Goal: Navigation & Orientation: Go to known website

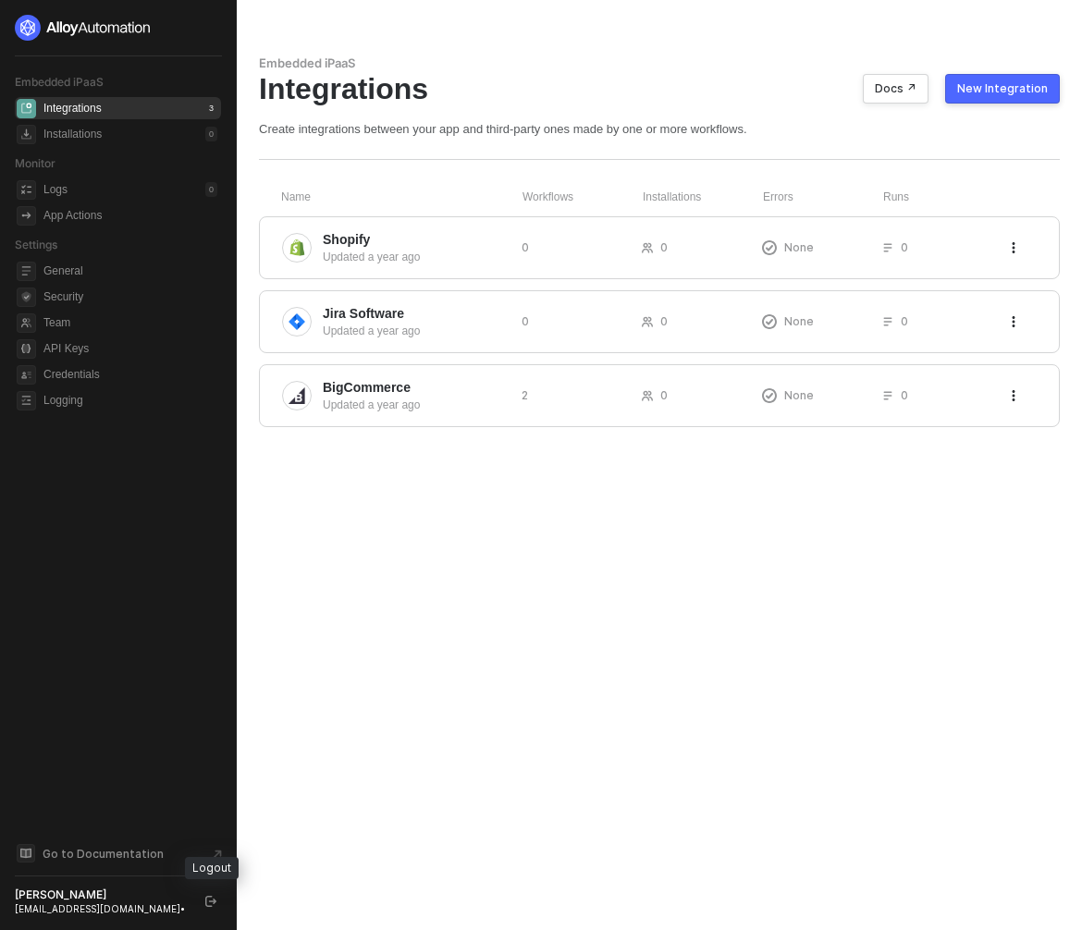
click at [206, 901] on icon "logout" at bounding box center [210, 901] width 11 height 11
